Goal: Information Seeking & Learning: Check status

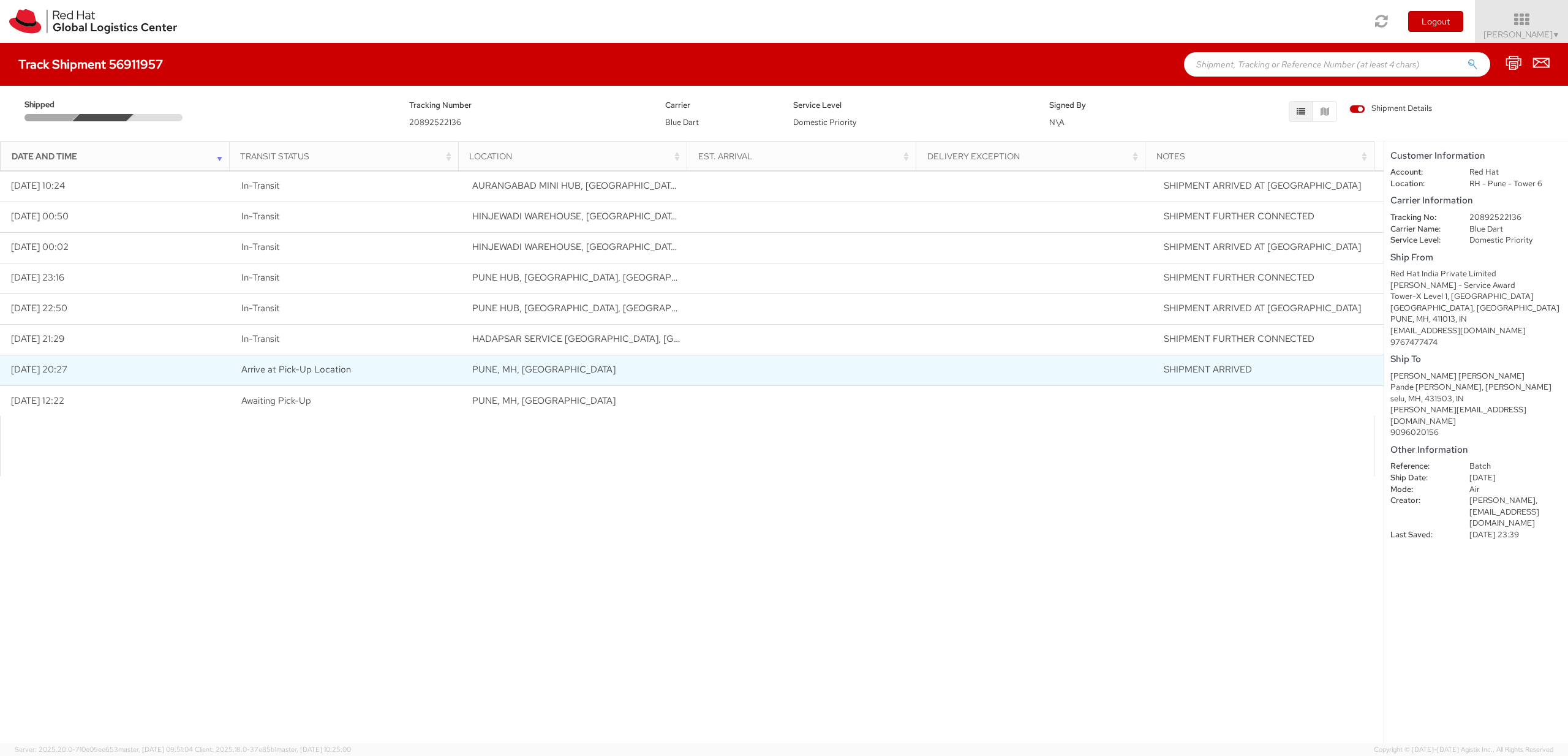
click at [325, 368] on span "Arrive at Pick-Up Location" at bounding box center [297, 370] width 110 height 13
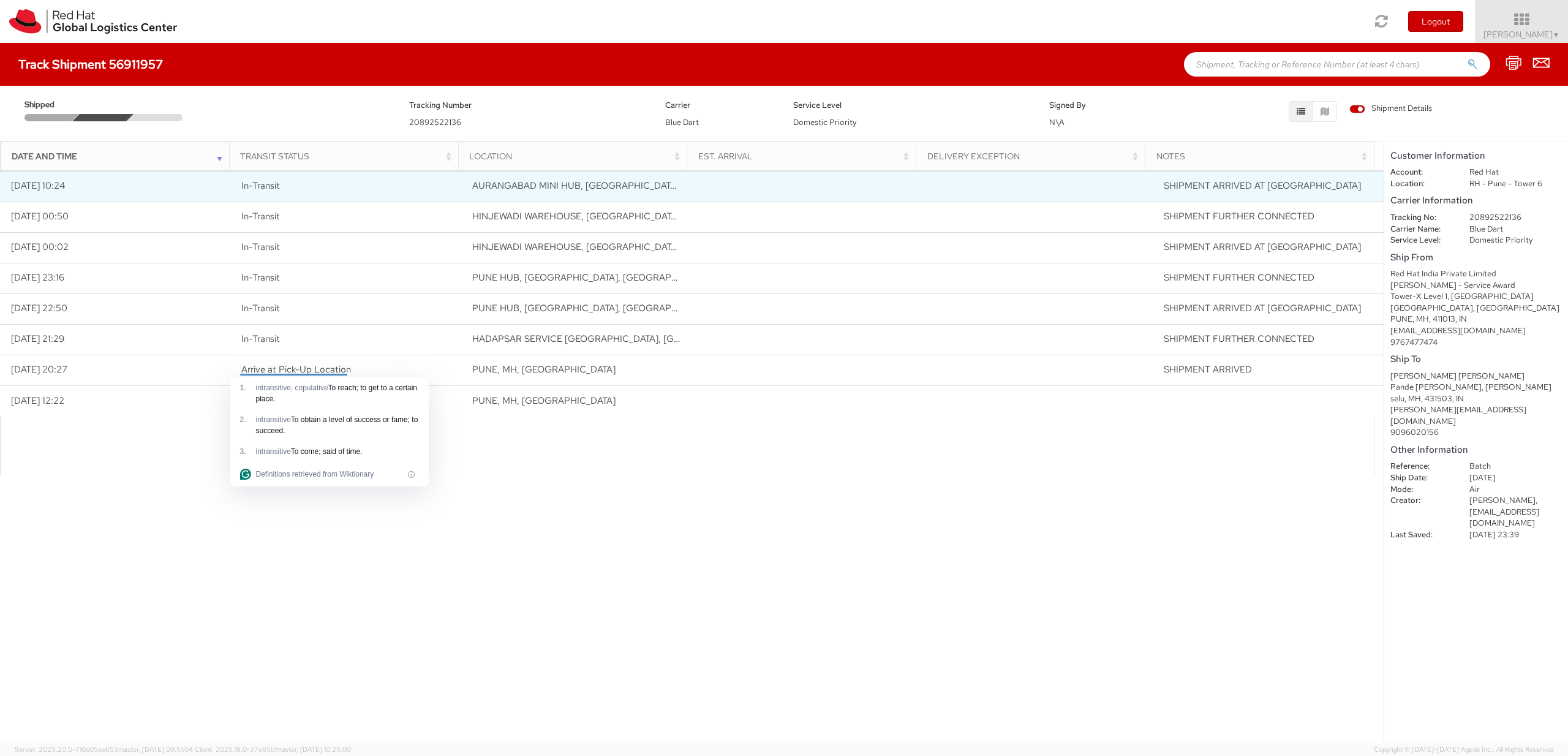
click at [275, 185] on span "In-Transit" at bounding box center [261, 186] width 38 height 13
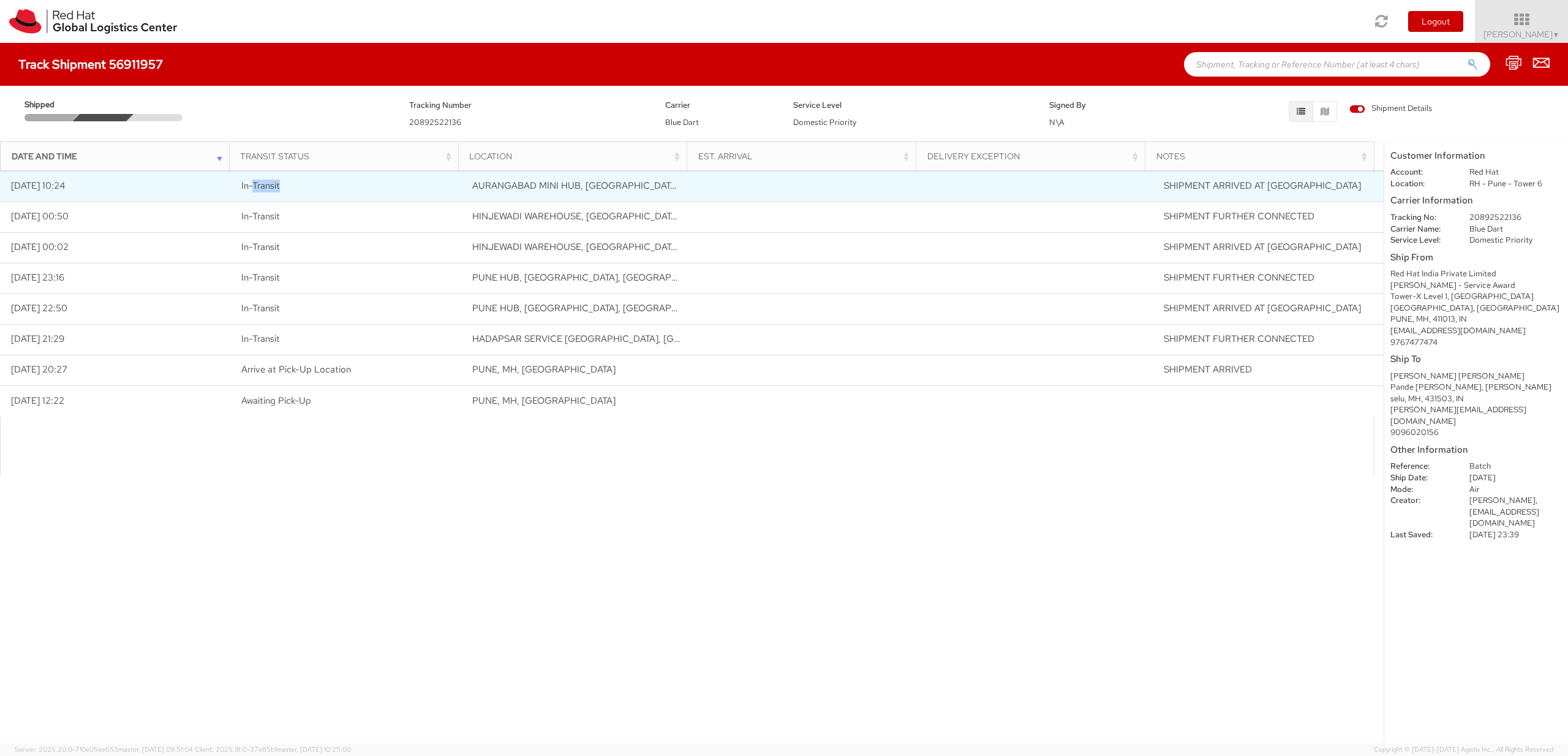
click at [274, 185] on span "In-Transit" at bounding box center [261, 186] width 38 height 13
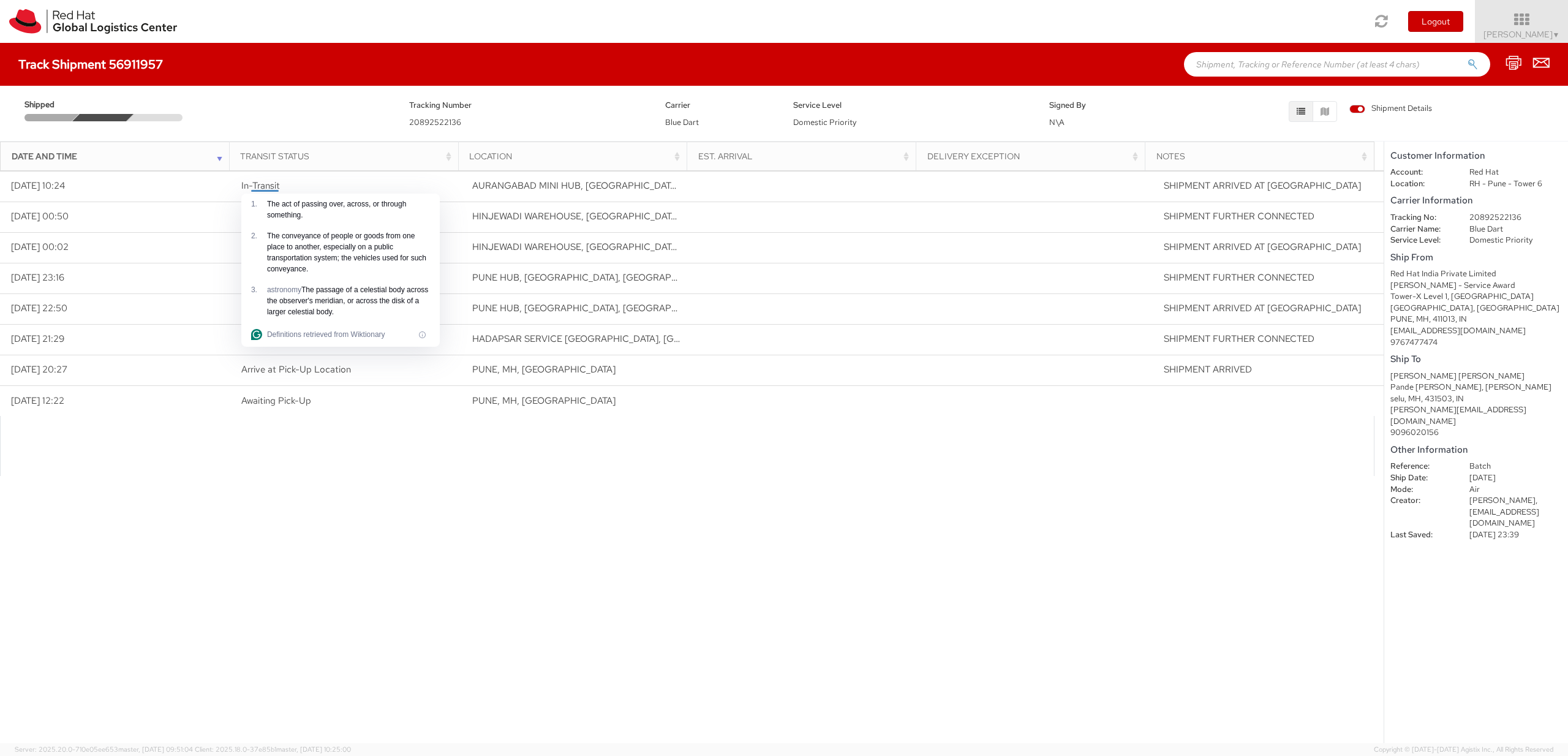
click at [487, 513] on div "Loading tracking information. Please, wait... Date and Time Transit Status Loca…" at bounding box center [691, 456] width 1384 height 572
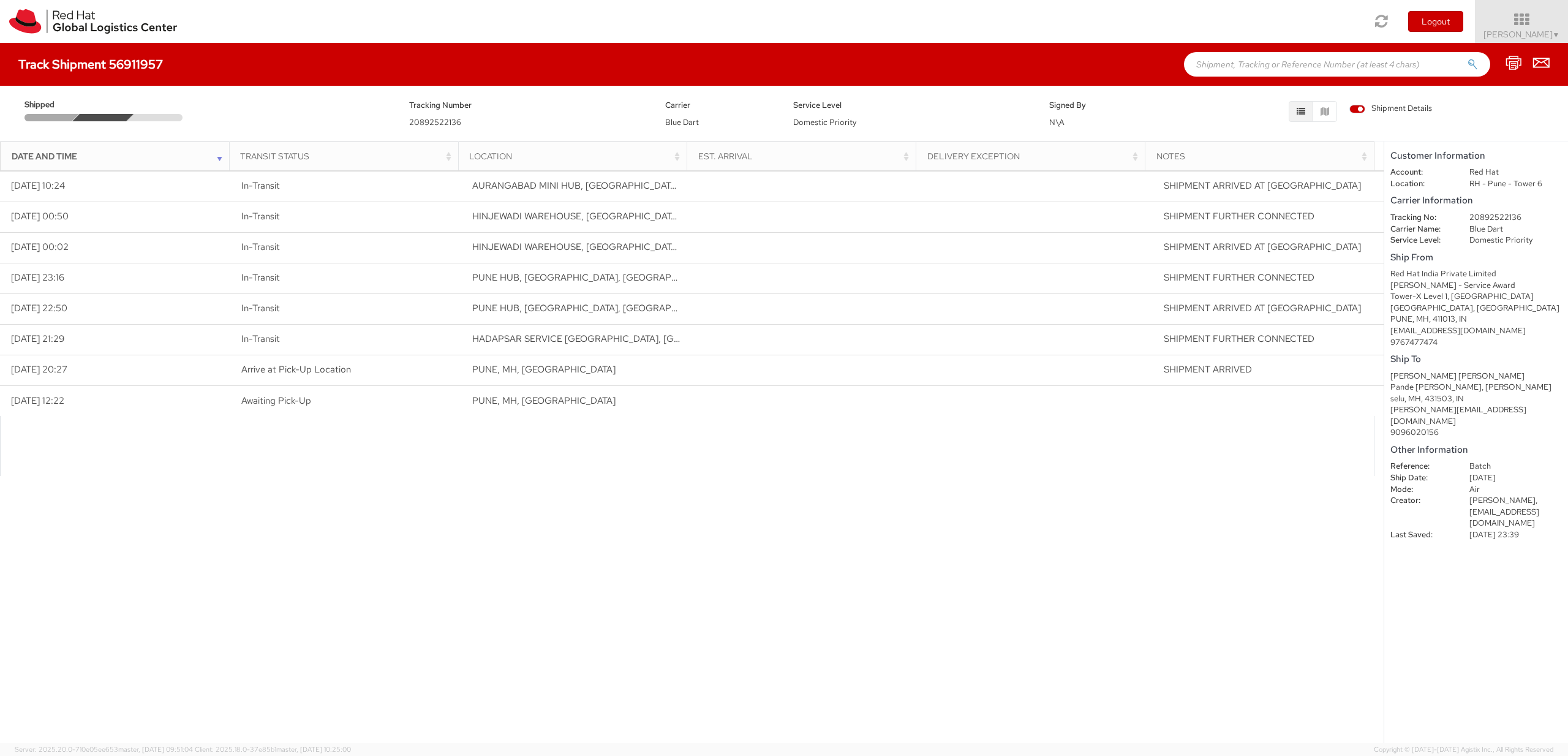
click at [428, 122] on span "20892522136" at bounding box center [435, 122] width 52 height 10
copy span "20892522136"
